Goal: Task Accomplishment & Management: Complete application form

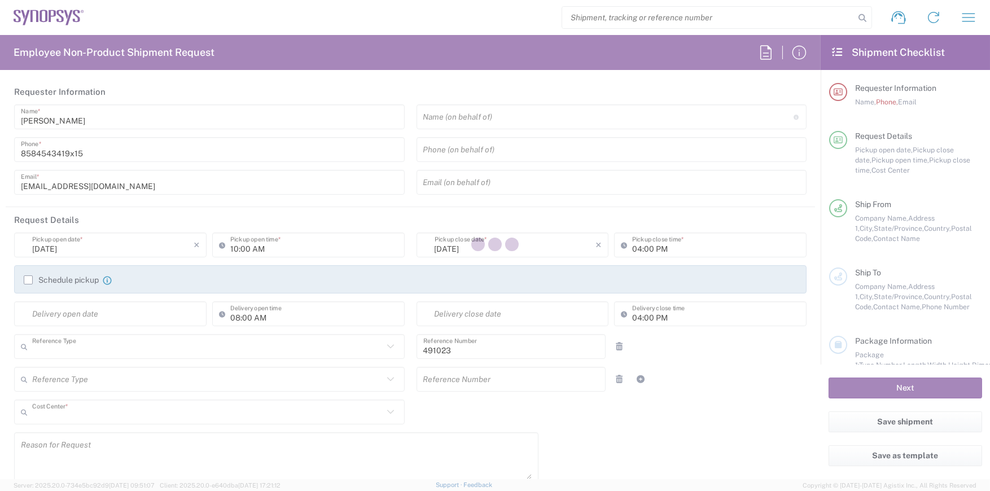
type input "Department"
type input "US01, SDG, M, HAPSOp 491023"
type input "California"
type input "United States"
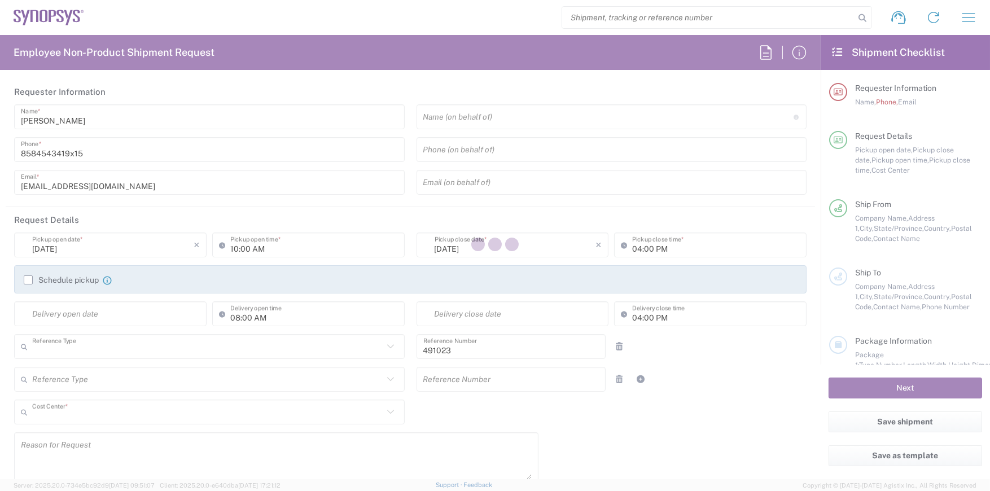
type input "Delivered at Place"
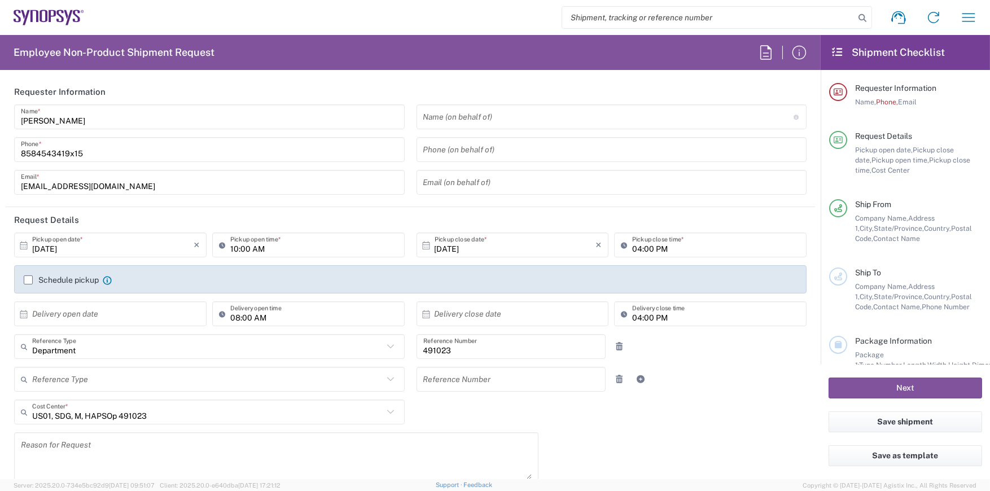
type input "La Jolla US2D"
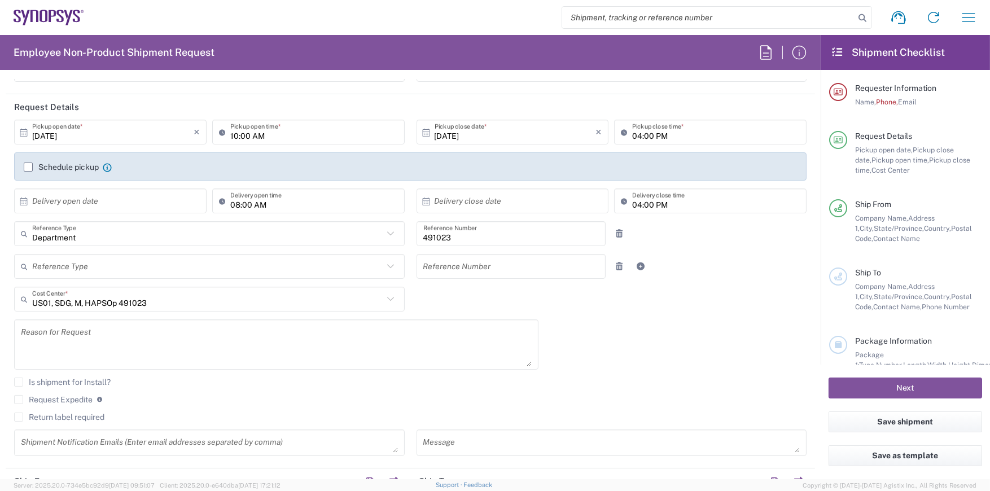
click at [628, 336] on div "10/09/2025 × Pickup open date * Cancel Apply 10:00 AM Pickup open time * 10/09/…" at bounding box center [410, 292] width 804 height 344
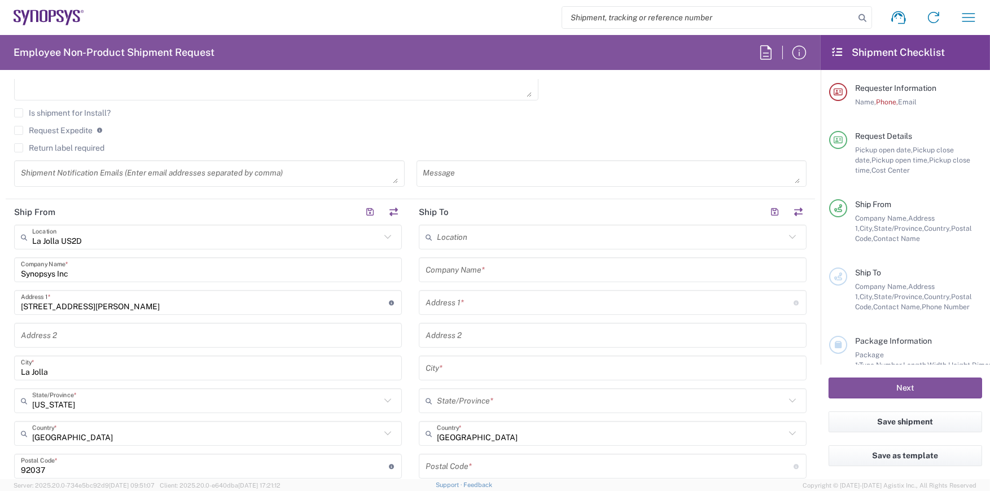
scroll to position [452, 0]
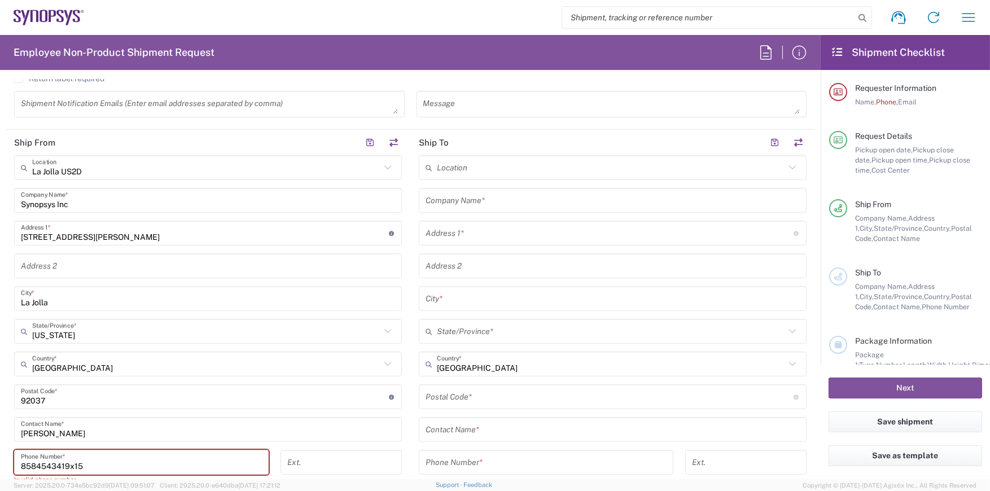
drag, startPoint x: 376, startPoint y: 165, endPoint x: 382, endPoint y: 164, distance: 6.2
click at [376, 165] on input "La Jolla US2D" at bounding box center [206, 168] width 348 height 20
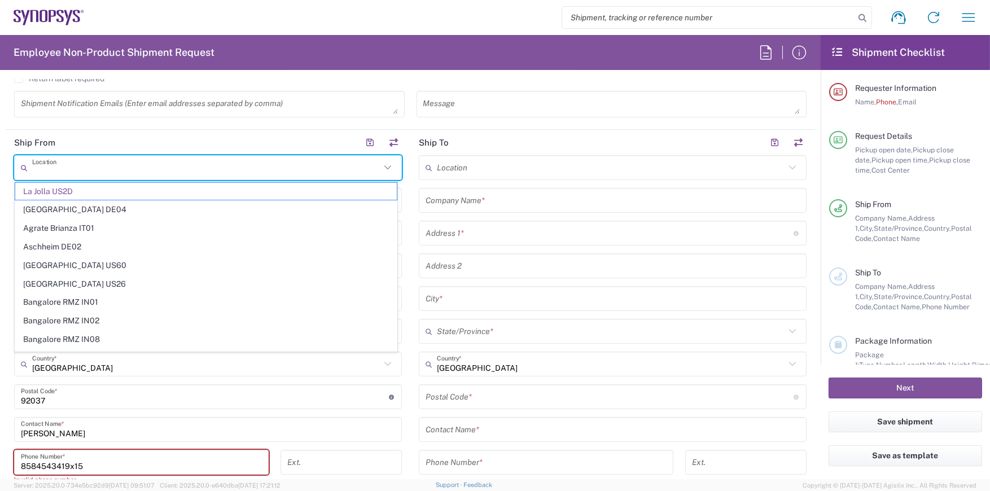
click at [382, 164] on icon at bounding box center [387, 167] width 15 height 15
click at [67, 165] on input "text" at bounding box center [206, 168] width 348 height 20
type input "sunny"
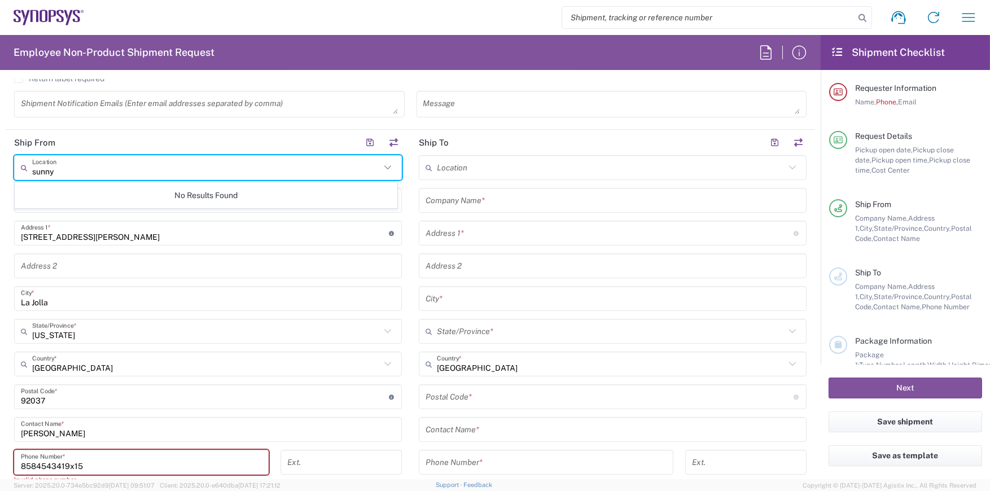
drag, startPoint x: 67, startPoint y: 165, endPoint x: -2, endPoint y: 168, distance: 69.0
click at [0, 168] on html "Shipment request Shipment tracking Employee non-product shipment request My shi…" at bounding box center [495, 245] width 990 height 491
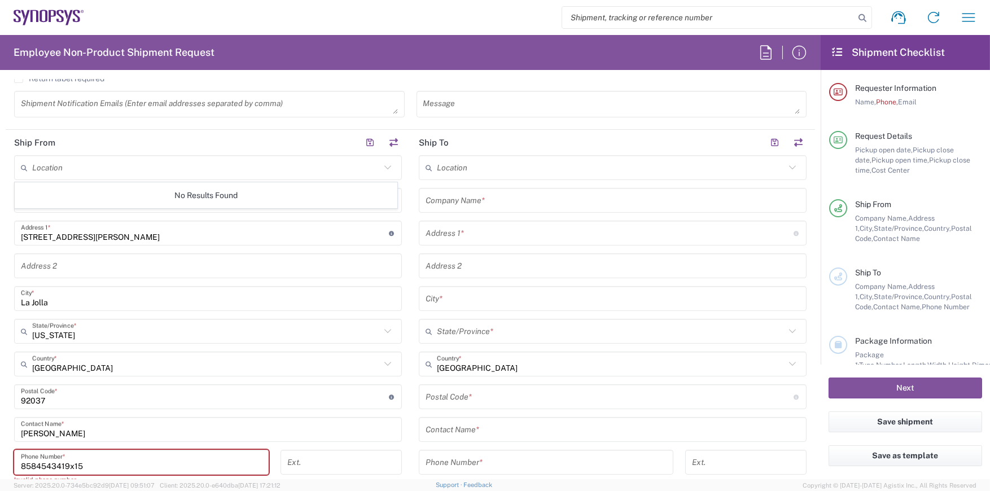
click at [668, 119] on div "Message" at bounding box center [611, 108] width 402 height 34
click at [388, 167] on icon at bounding box center [387, 167] width 15 height 15
type input "La Jolla US2D"
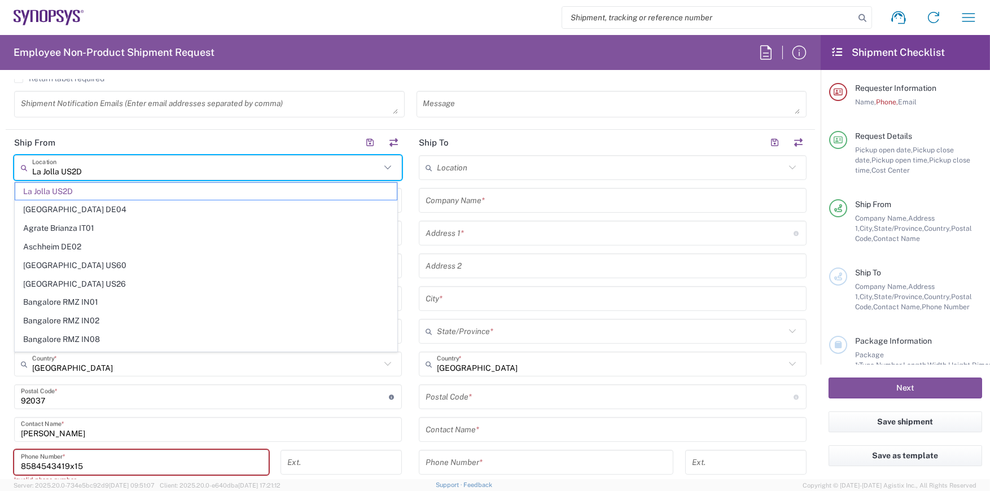
click at [388, 167] on icon at bounding box center [387, 167] width 15 height 15
click at [627, 171] on input "text" at bounding box center [611, 168] width 348 height 20
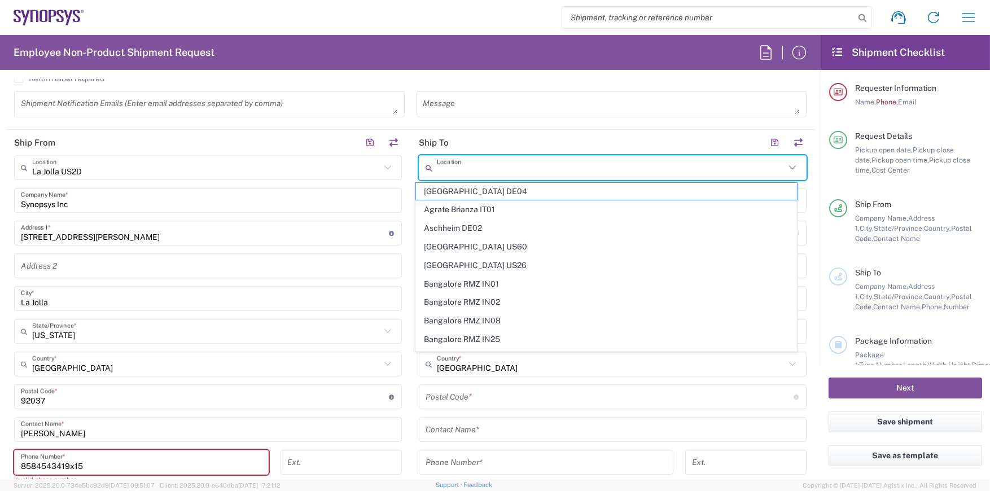
click at [98, 209] on div "Synopsys Inc Company Name *" at bounding box center [208, 200] width 388 height 25
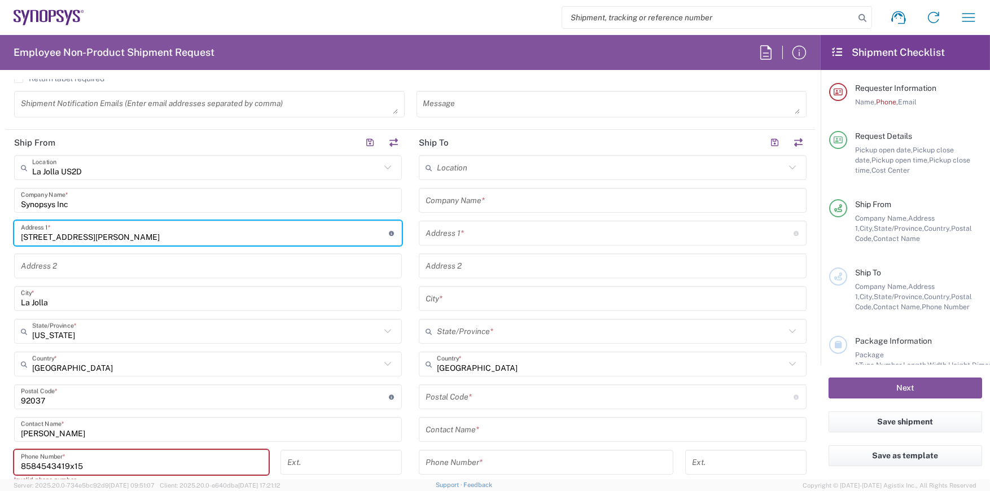
drag, startPoint x: 124, startPoint y: 237, endPoint x: -2, endPoint y: 238, distance: 125.9
click at [0, 238] on html "Shipment request Shipment tracking Employee non-product shipment request My shi…" at bounding box center [495, 245] width 990 height 491
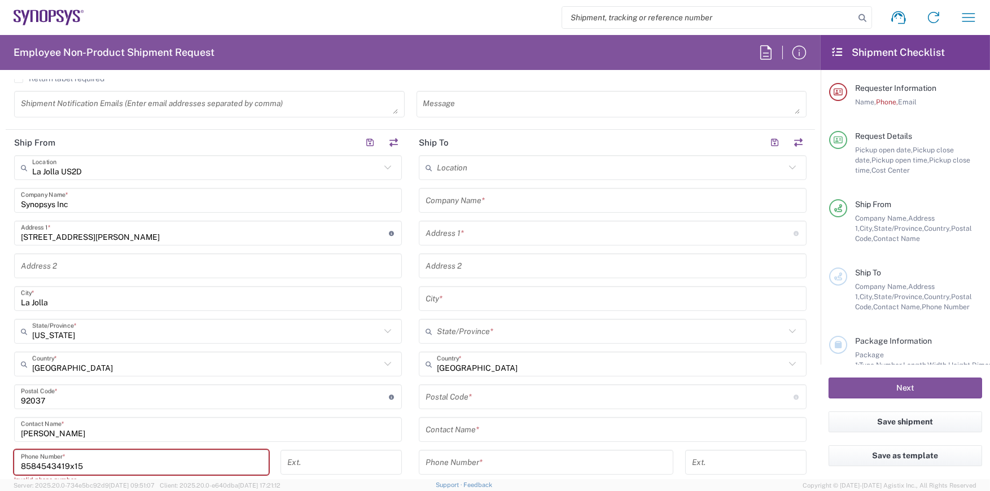
click at [387, 166] on icon at bounding box center [387, 167] width 15 height 15
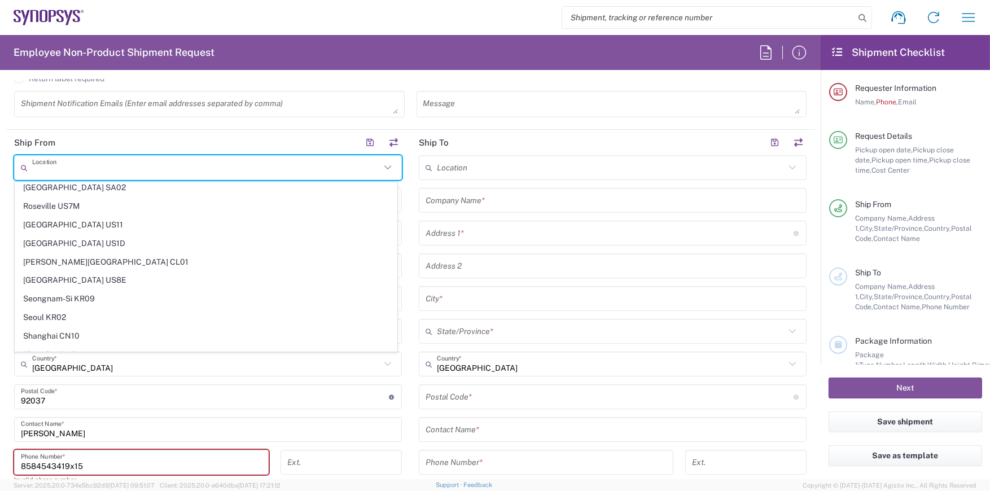
scroll to position [2582, 0]
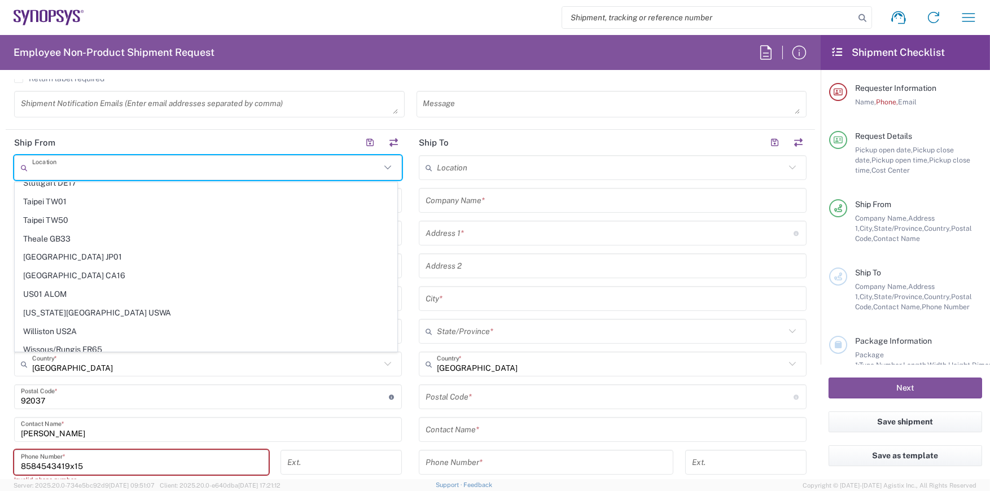
click at [675, 163] on input "text" at bounding box center [611, 168] width 348 height 20
type input "La Jolla US2D"
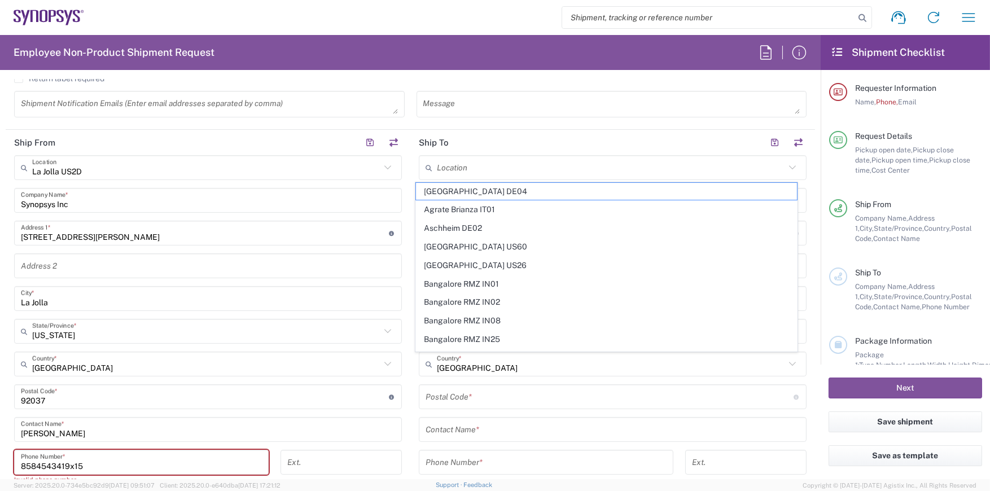
click at [557, 131] on header "Ship To" at bounding box center [612, 142] width 405 height 25
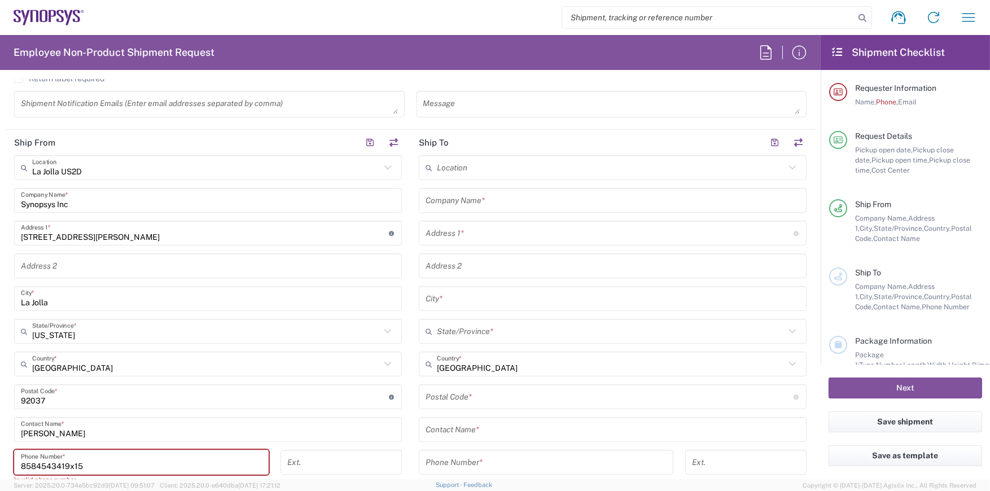
click at [479, 11] on div "Shipment request Shipment tracking Employee non-product shipment request My shi…" at bounding box center [535, 17] width 902 height 27
click at [259, 19] on div "Shipment request Shipment tracking Employee non-product shipment request My shi…" at bounding box center [535, 17] width 902 height 27
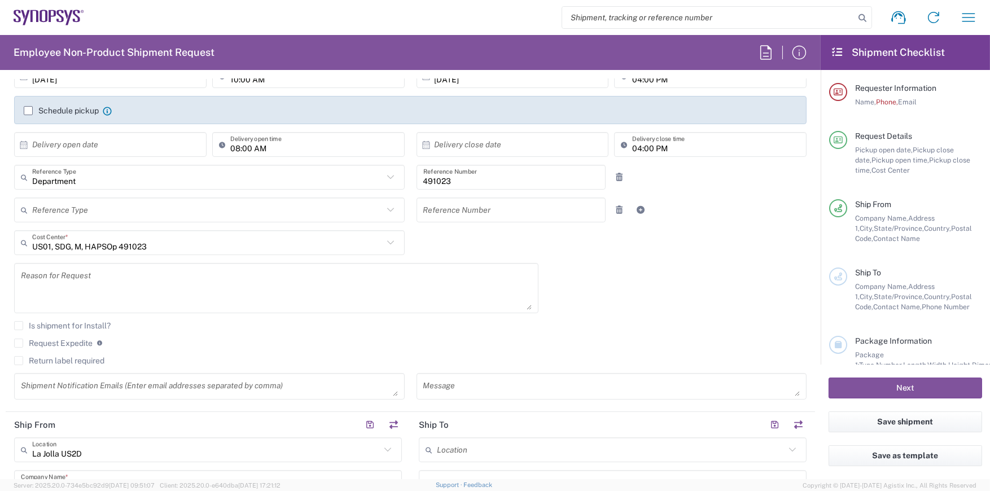
scroll to position [339, 0]
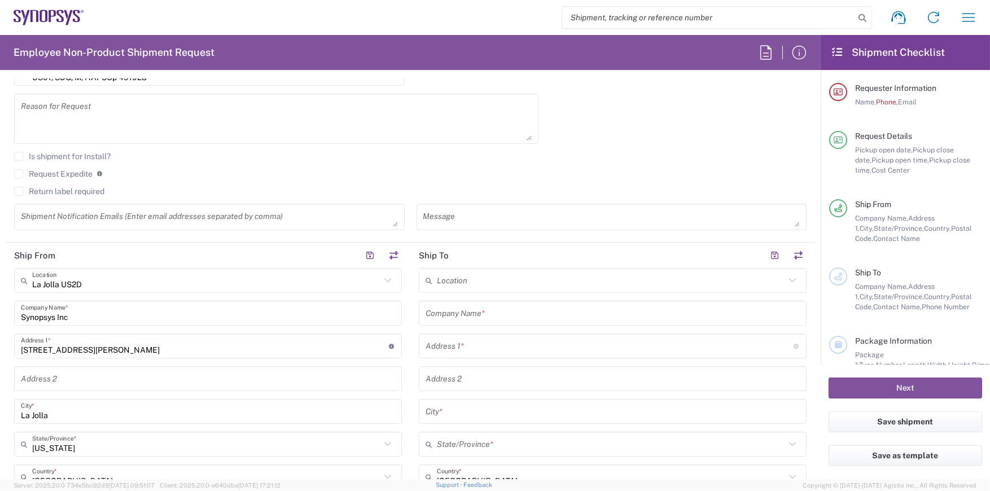
click at [384, 279] on icon at bounding box center [387, 280] width 15 height 15
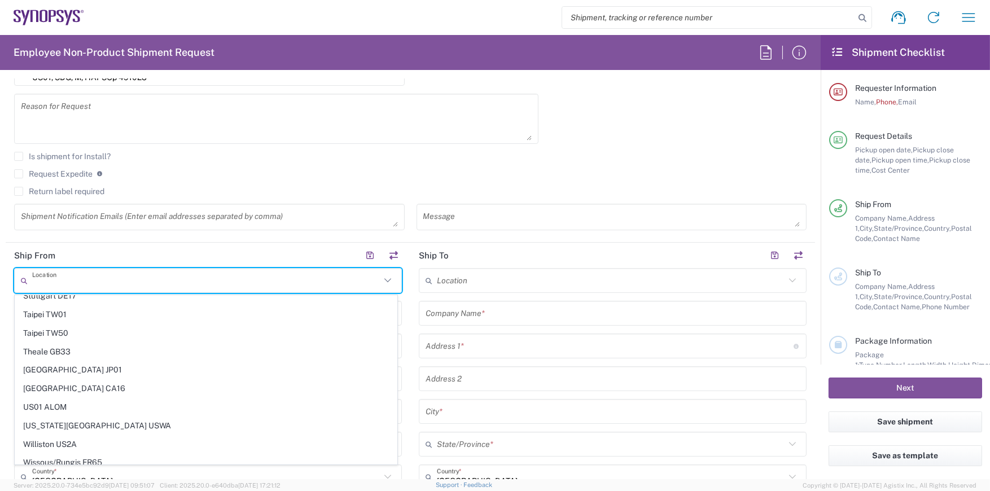
scroll to position [0, 0]
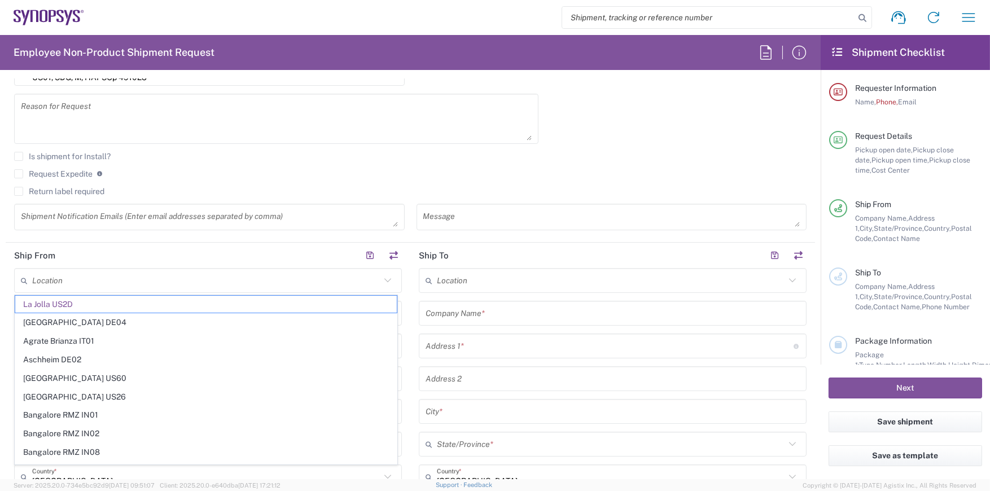
click at [384, 279] on icon at bounding box center [387, 280] width 15 height 15
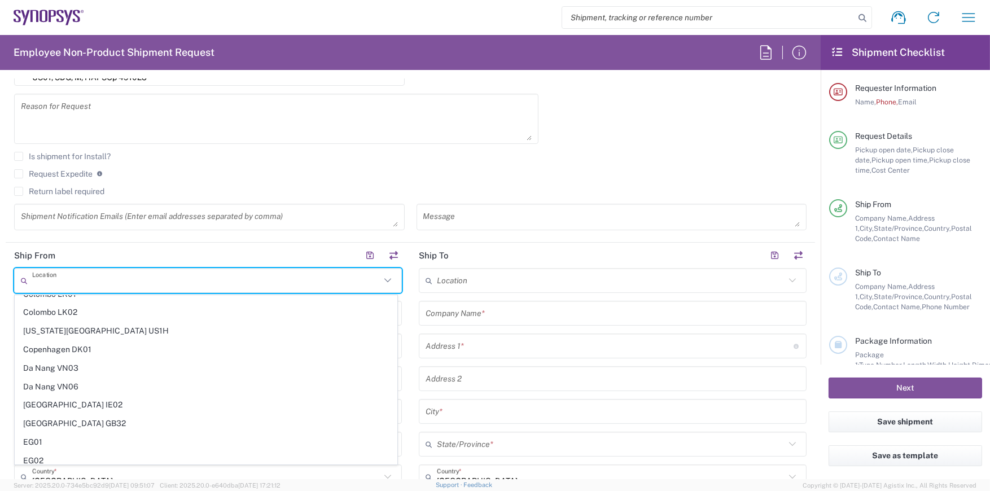
scroll to position [677, 0]
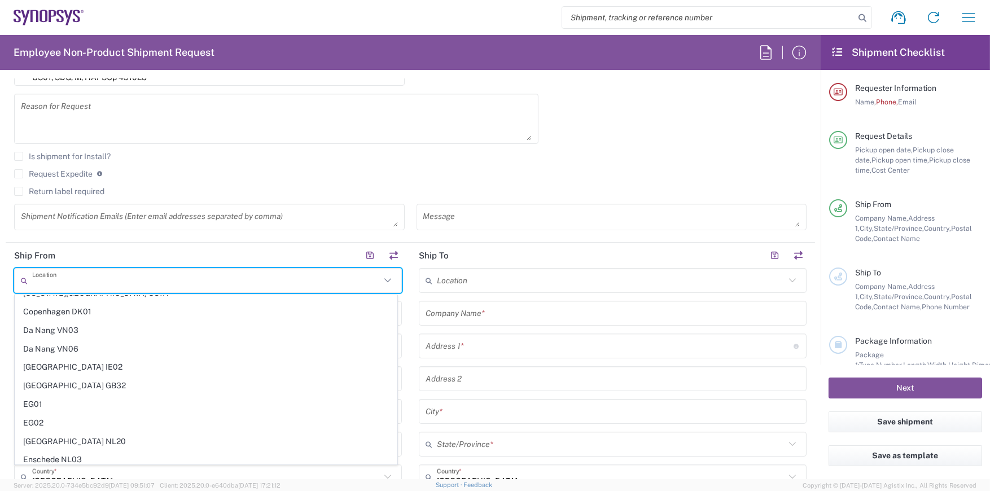
click at [680, 147] on div "10/09/2025 × Pickup open date * Cancel Apply 10:00 AM Pickup open time * 10/09/…" at bounding box center [410, 66] width 804 height 344
type input "La Jolla US2D"
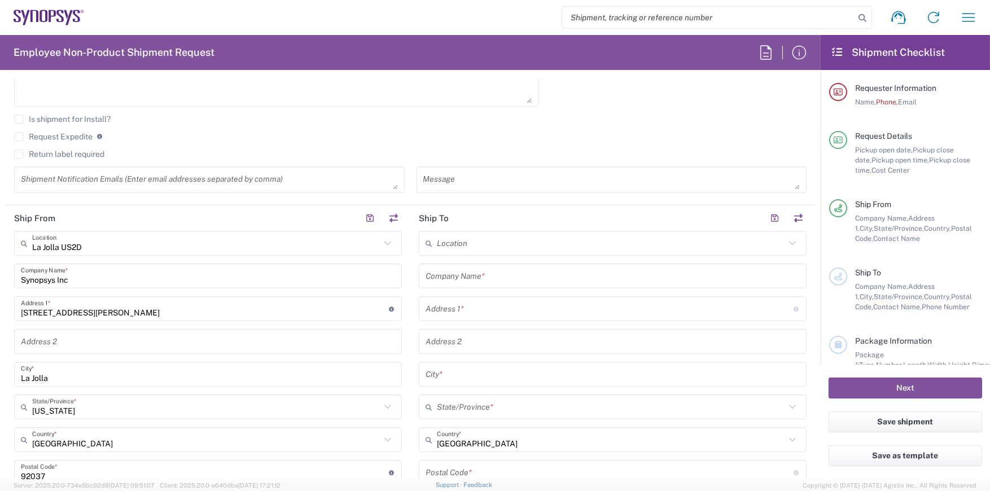
scroll to position [395, 0]
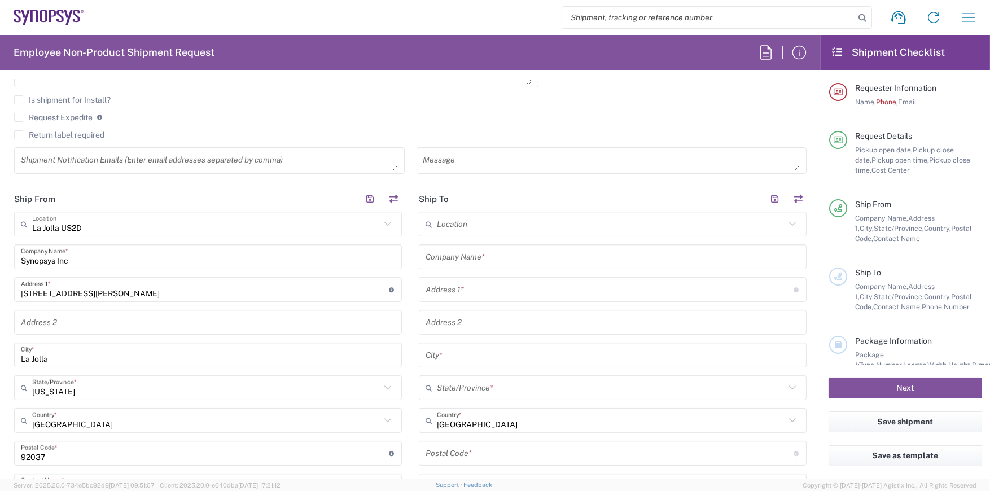
click at [182, 302] on div "La Jolla US2D Location La Jolla US2D Aachen DE04 Agrate Brianza IT01 Aschheim D…" at bounding box center [208, 422] width 388 height 421
click at [122, 293] on input "7469 Draper Ave" at bounding box center [205, 290] width 368 height 20
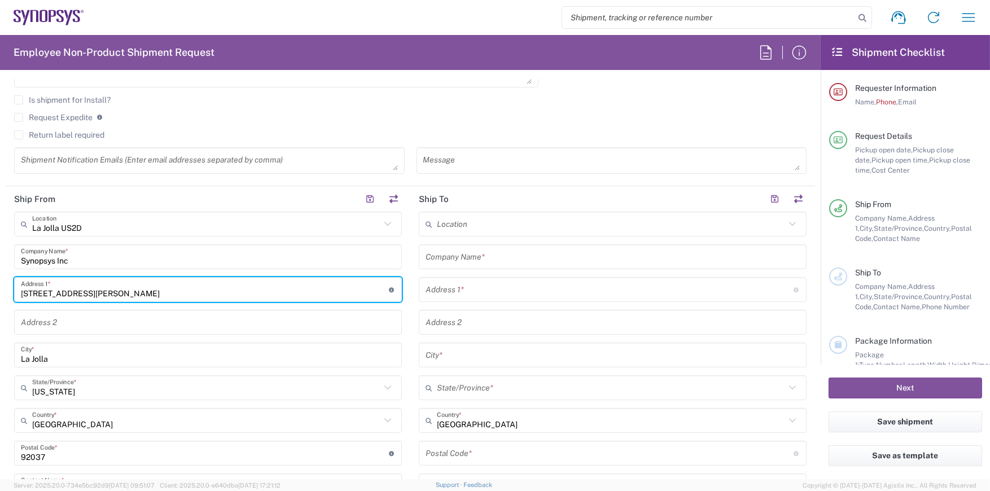
drag, startPoint x: 101, startPoint y: 291, endPoint x: 0, endPoint y: 256, distance: 106.9
click at [0, 270] on html "Shipment request Shipment tracking Employee non-product shipment request My shi…" at bounding box center [495, 245] width 990 height 491
type input "6"
type input "675 Almanor Ave"
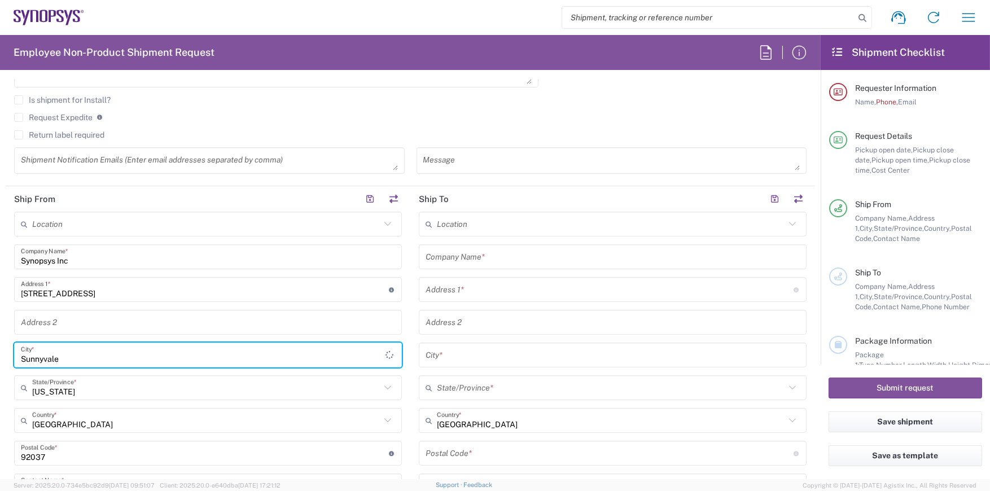
type input "Sunnyvale"
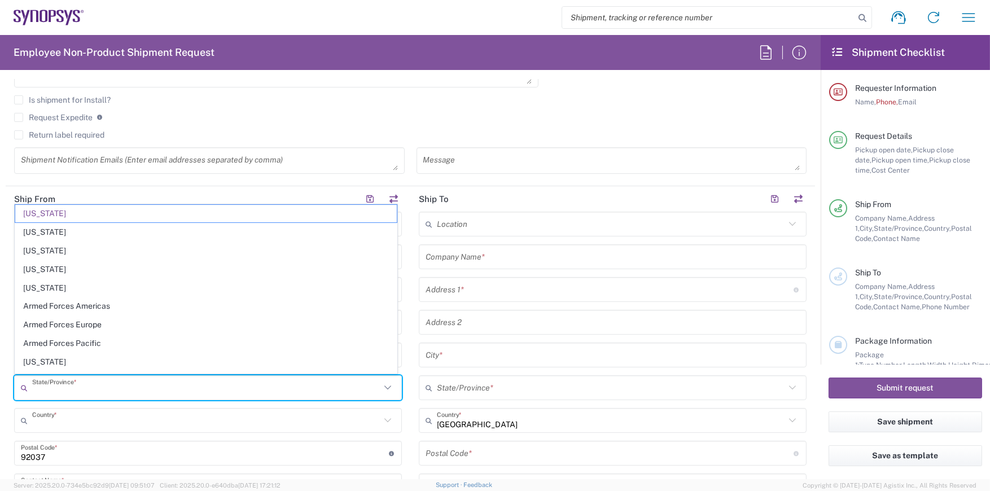
type input "California"
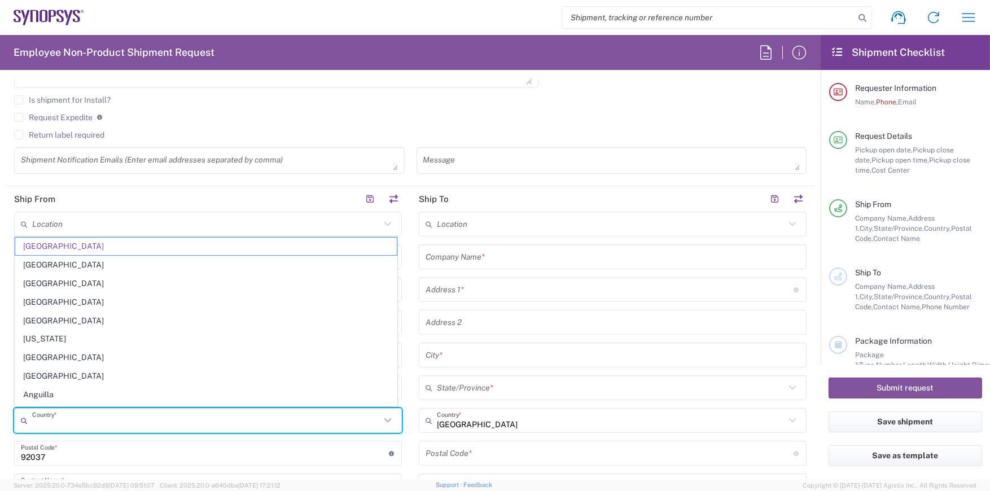
type input "United States"
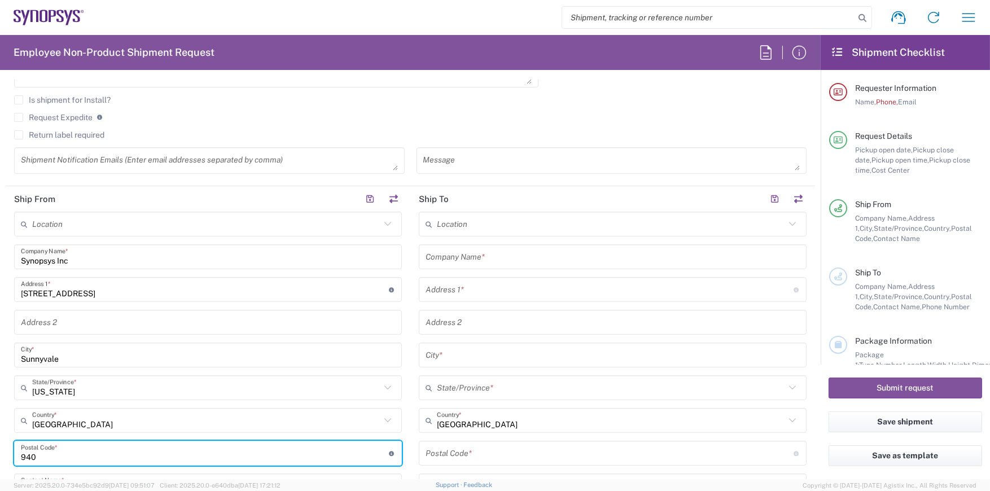
type input "94085"
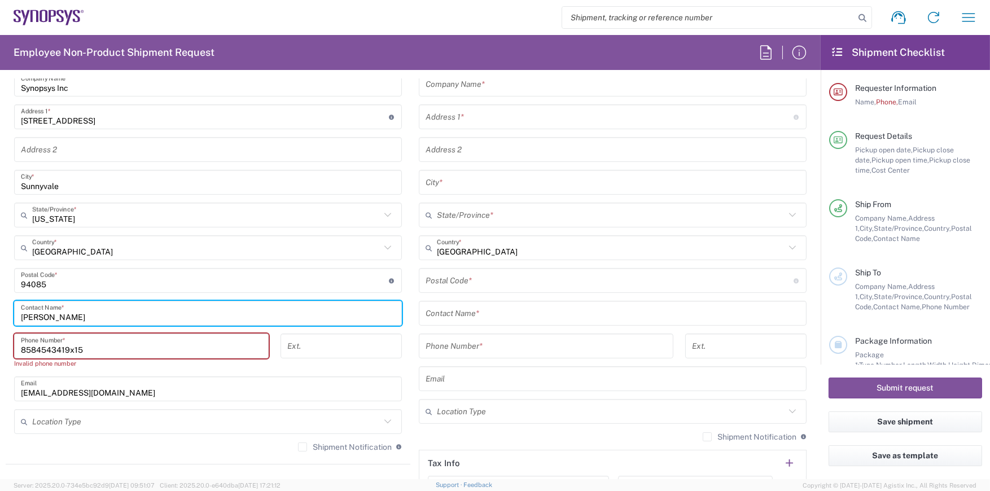
scroll to position [580, 0]
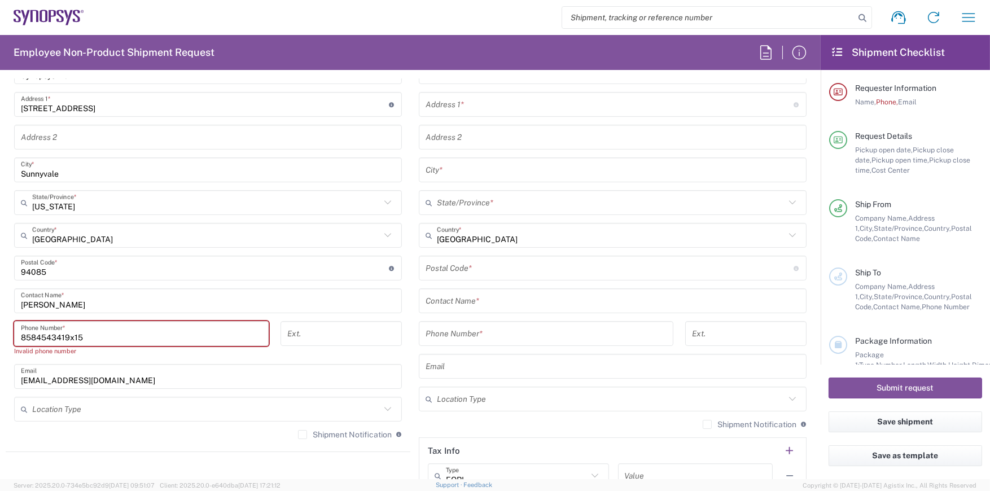
click at [120, 340] on input "8584543419x15" at bounding box center [141, 334] width 241 height 20
type input "8"
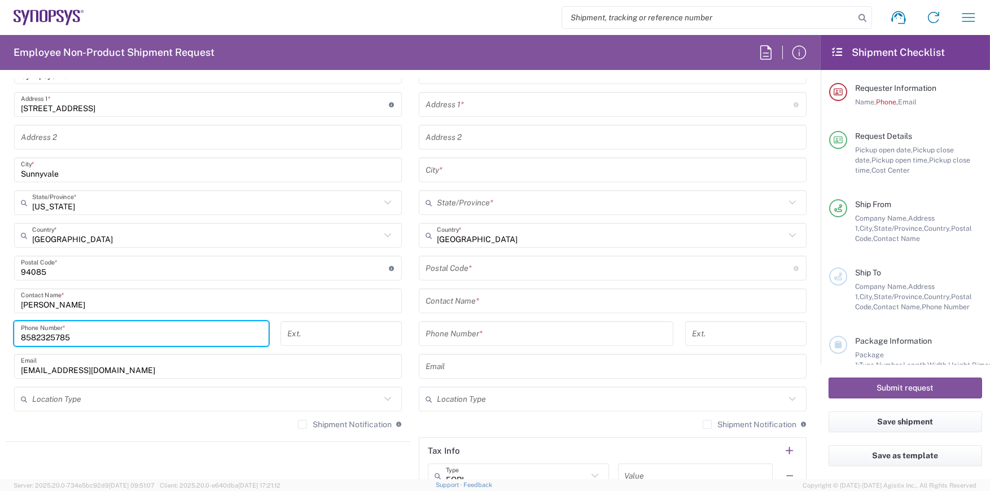
type input "8582325785"
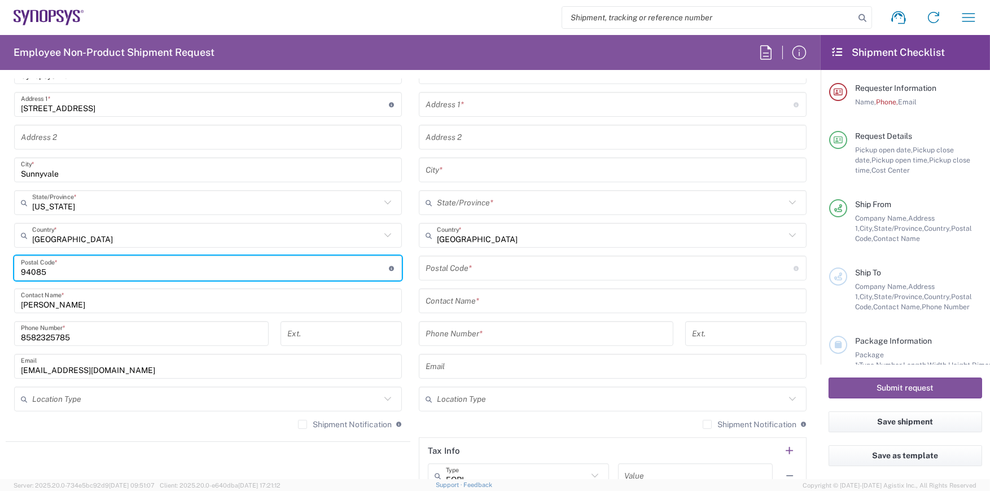
drag, startPoint x: 258, startPoint y: 257, endPoint x: 287, endPoint y: 298, distance: 49.8
click at [258, 259] on input "undefined" at bounding box center [205, 269] width 368 height 20
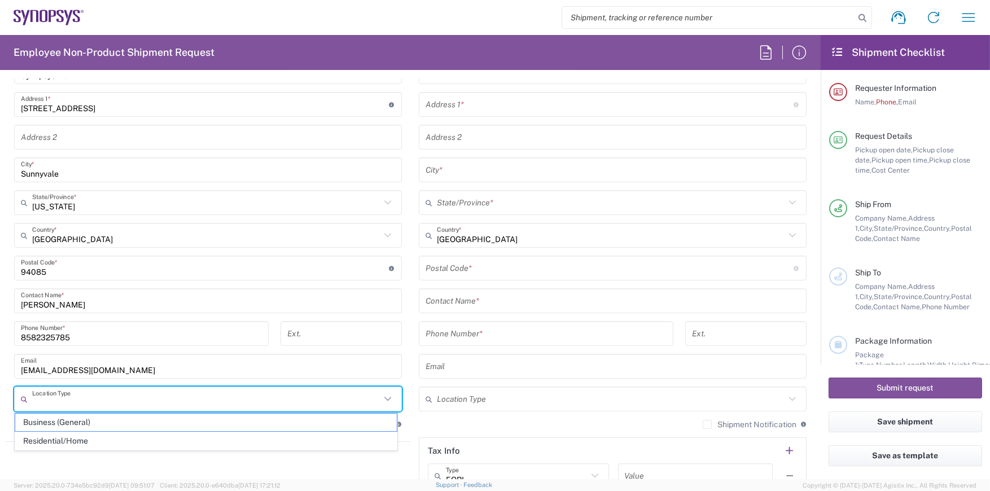
click at [232, 397] on input "text" at bounding box center [206, 400] width 348 height 20
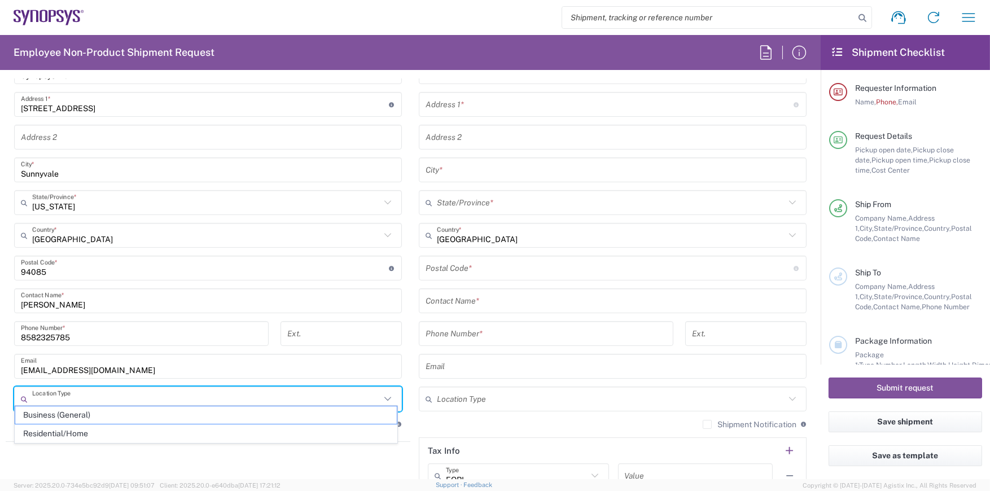
scroll to position [750, 0]
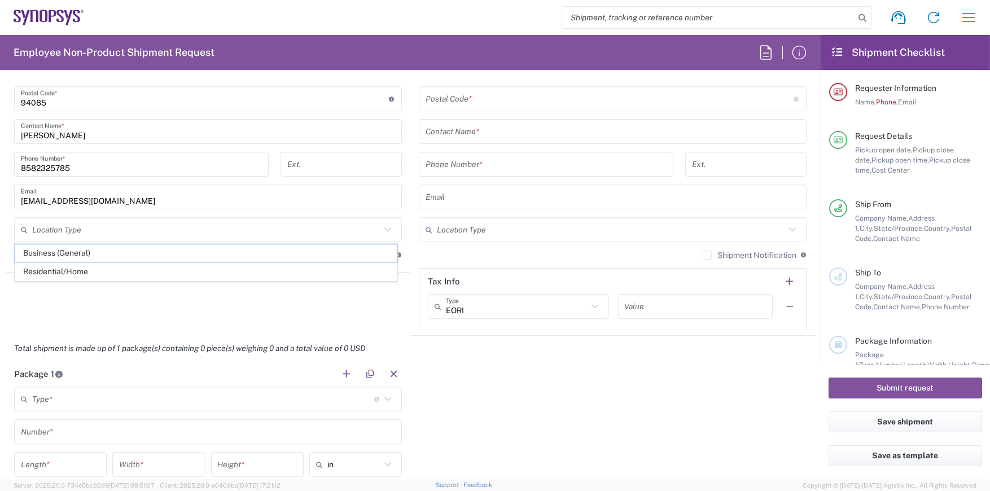
click at [418, 12] on div "Shipment request Shipment tracking Employee non-product shipment request My shi…" at bounding box center [535, 17] width 902 height 27
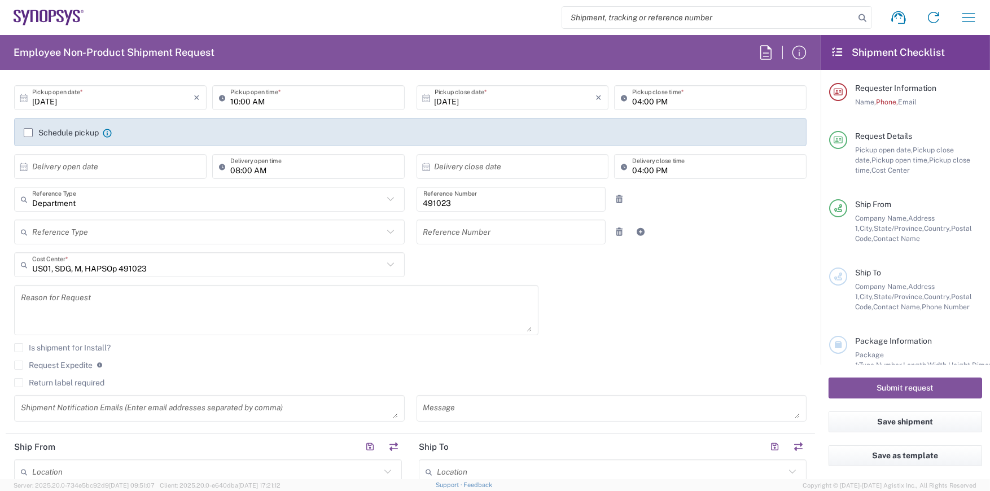
scroll to position [16, 0]
